Goal: Task Accomplishment & Management: Manage account settings

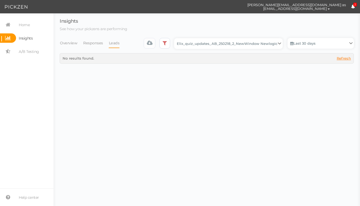
select select "13510"
click at [26, 22] on span "Home" at bounding box center [24, 25] width 11 height 9
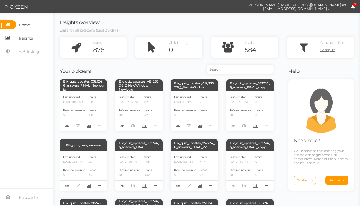
click at [25, 35] on span "Insights" at bounding box center [26, 38] width 14 height 9
select select "13533"
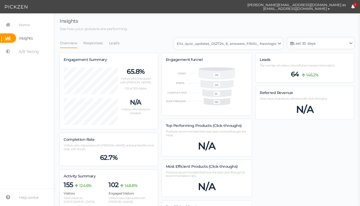
scroll to position [395, 294]
click at [20, 40] on span "Insights" at bounding box center [26, 38] width 14 height 9
click at [22, 27] on span "Home" at bounding box center [24, 25] width 11 height 9
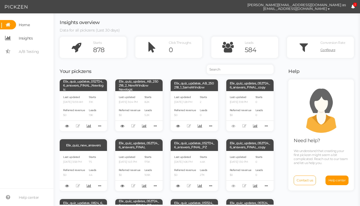
click at [31, 39] on span "Insights" at bounding box center [26, 38] width 14 height 9
select select "13533"
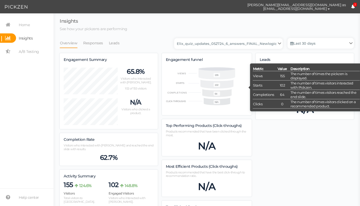
scroll to position [395, 294]
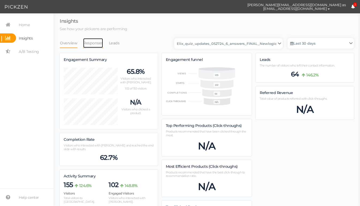
click at [91, 48] on link "Responses" at bounding box center [93, 43] width 20 height 10
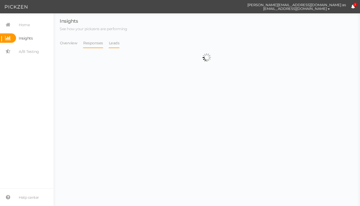
select select "13533"
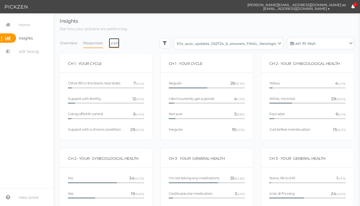
click at [114, 46] on link "Leads" at bounding box center [114, 43] width 11 height 10
select select "13533"
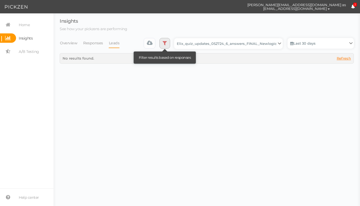
click at [167, 44] on icon at bounding box center [165, 42] width 4 height 5
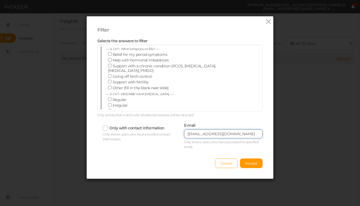
click at [209, 137] on input "[EMAIL_ADDRESS][DOMAIN_NAME]" at bounding box center [223, 134] width 79 height 9
paste input "[PERSON_NAME].stephanie1"
type input "[PERSON_NAME][EMAIL_ADDRESS][DOMAIN_NAME]"
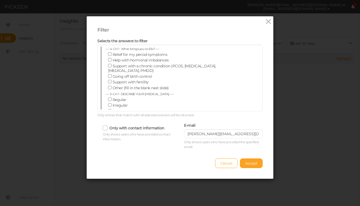
click at [259, 160] on button "Accept" at bounding box center [251, 164] width 23 height 10
